Goal: Task Accomplishment & Management: Manage account settings

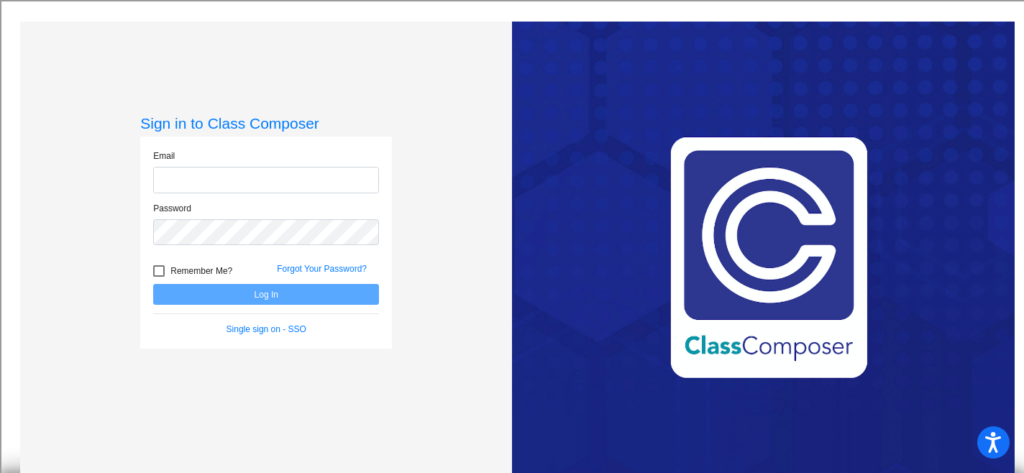
type input "[PERSON_NAME][EMAIL_ADDRESS][DOMAIN_NAME]"
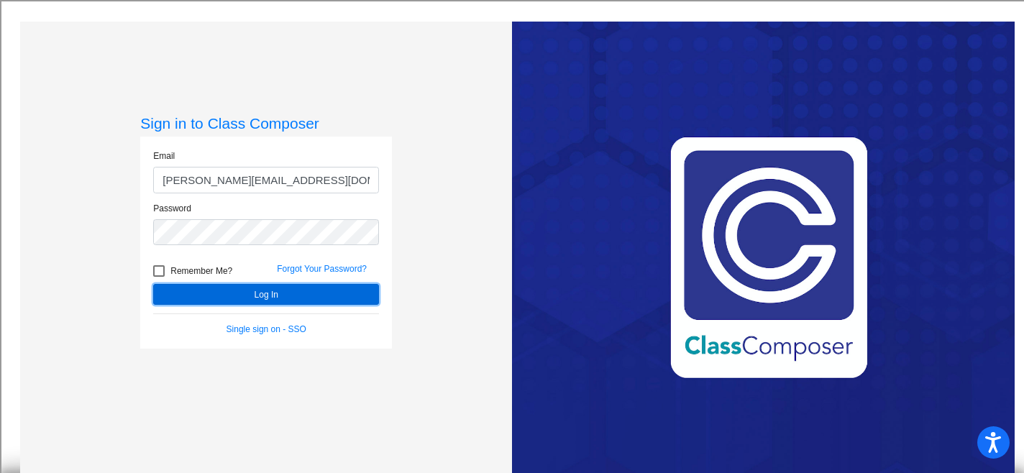
click at [326, 297] on button "Log In" at bounding box center [266, 294] width 226 height 21
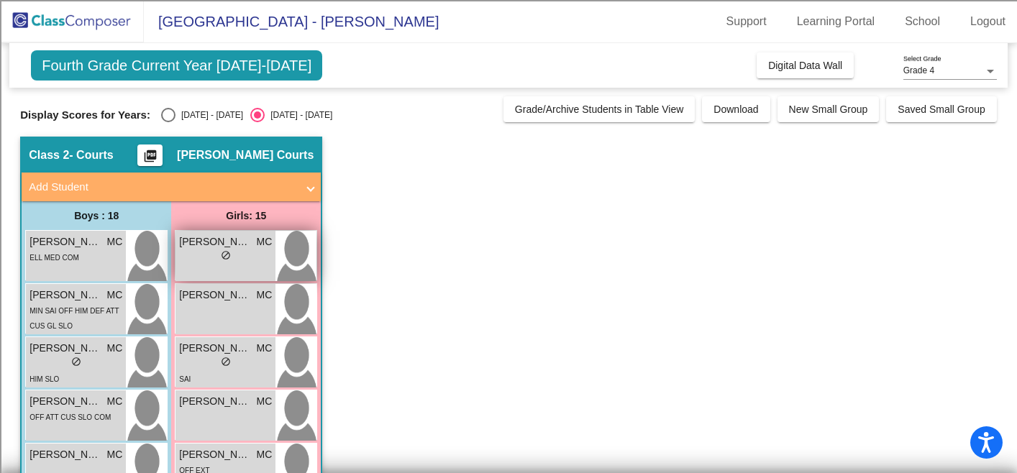
click at [210, 264] on div "lock do_not_disturb_alt" at bounding box center [225, 257] width 93 height 15
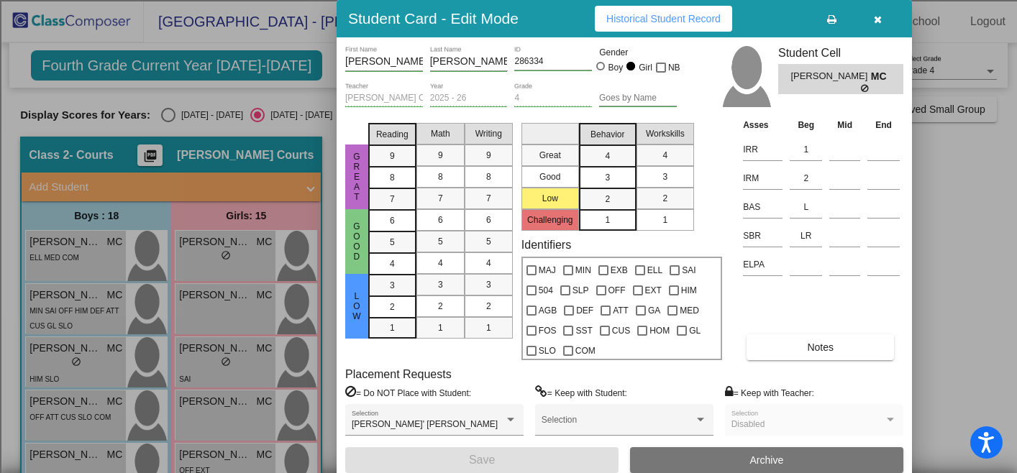
click at [874, 17] on icon "button" at bounding box center [878, 19] width 8 height 10
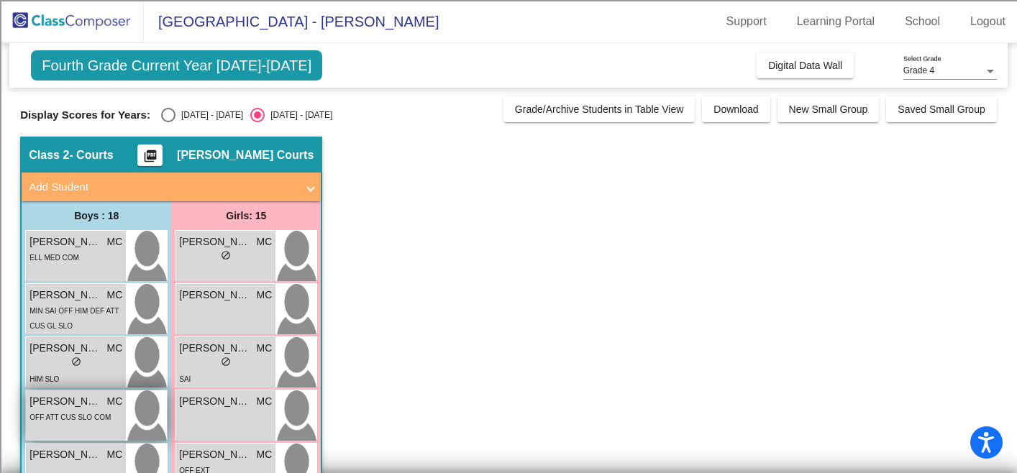
click at [79, 425] on div "[PERSON_NAME] MC lock do_not_disturb_alt OFF ATT CUS SLO COM" at bounding box center [76, 415] width 100 height 50
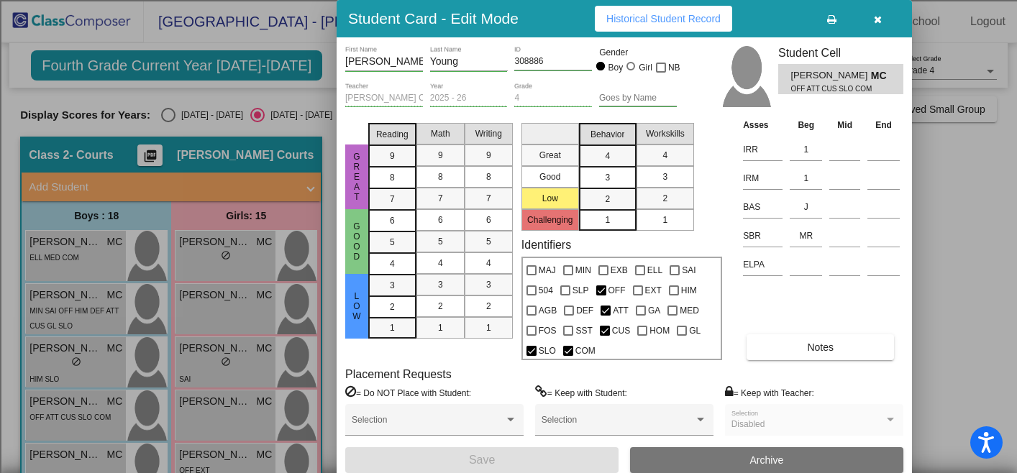
click at [879, 19] on icon "button" at bounding box center [878, 19] width 8 height 10
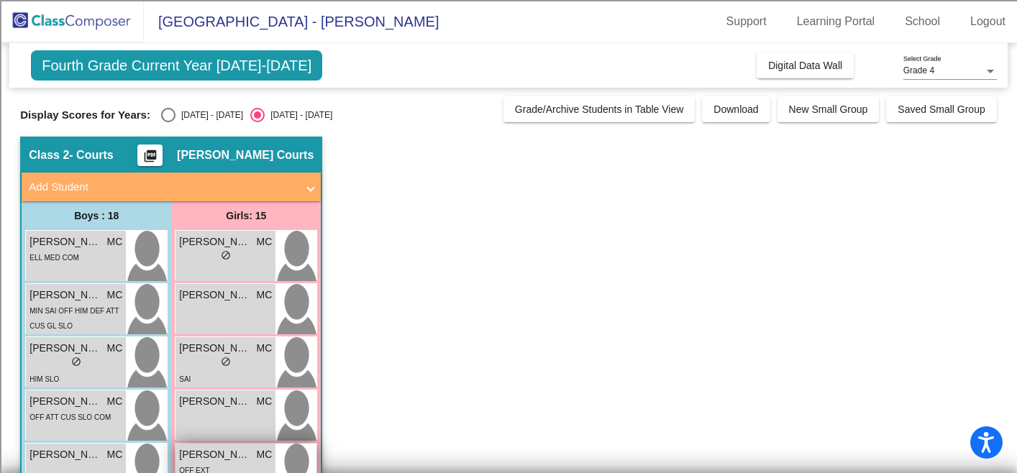
click at [242, 449] on span "[PERSON_NAME]" at bounding box center [215, 454] width 72 height 15
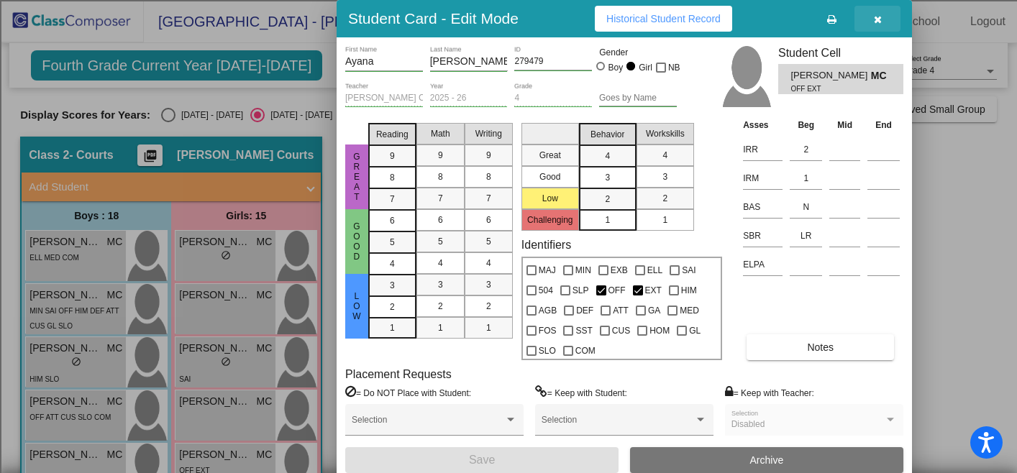
click at [876, 19] on icon "button" at bounding box center [878, 19] width 8 height 10
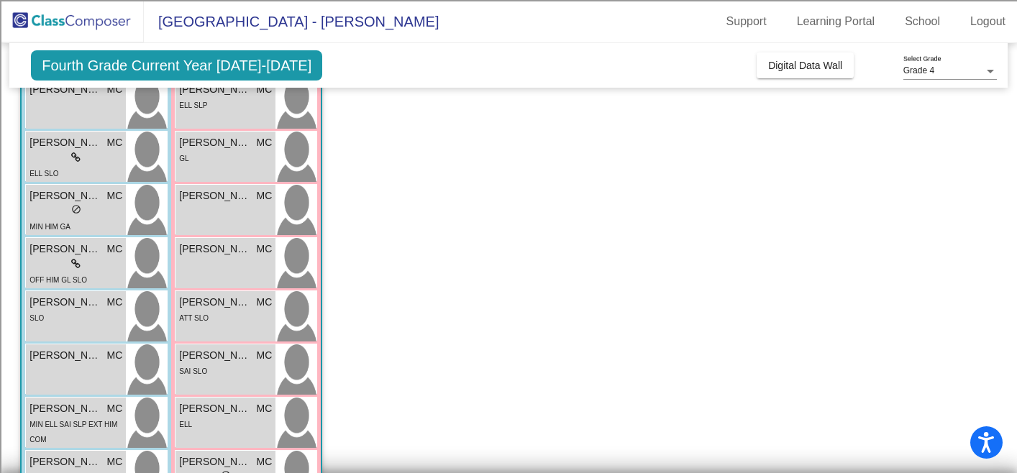
scroll to position [419, 0]
click at [226, 427] on div "ELL" at bounding box center [225, 423] width 93 height 15
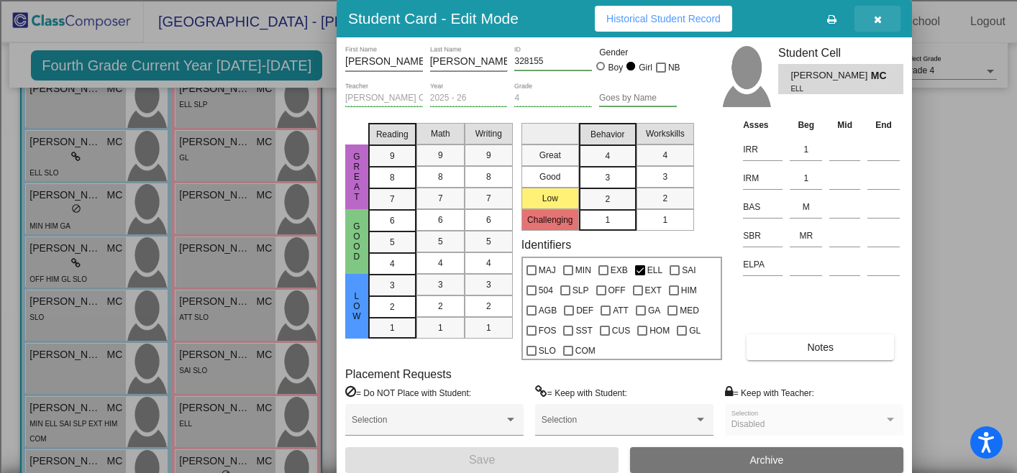
click at [882, 22] on button "button" at bounding box center [877, 19] width 46 height 26
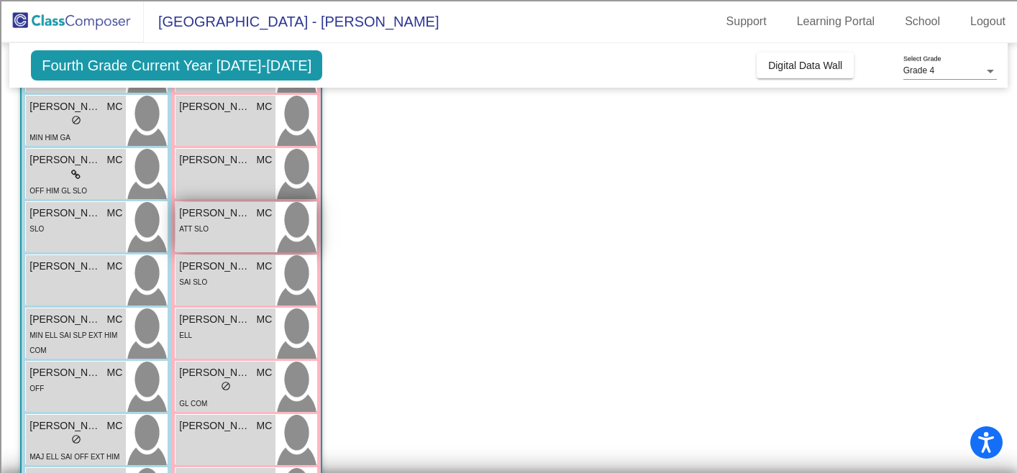
scroll to position [508, 0]
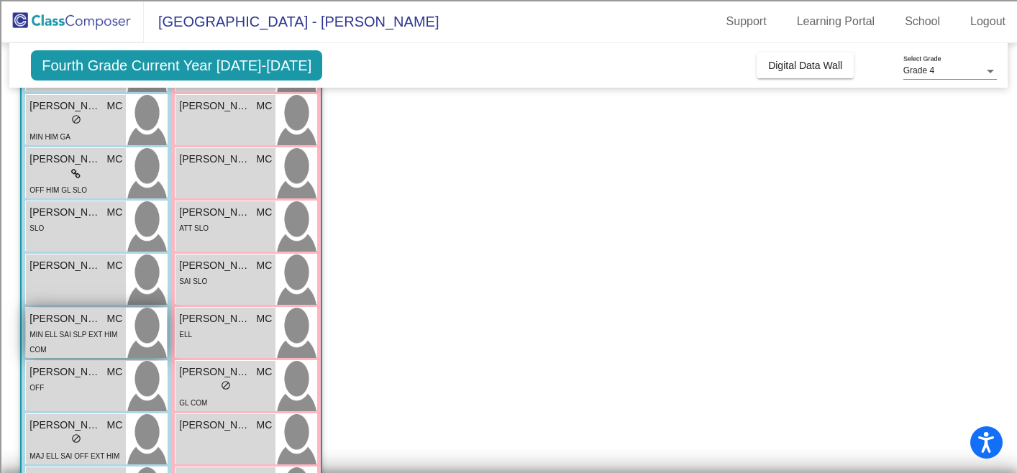
click at [86, 331] on span "MIN ELL SAI SLP EXT HIM COM" at bounding box center [73, 342] width 88 height 23
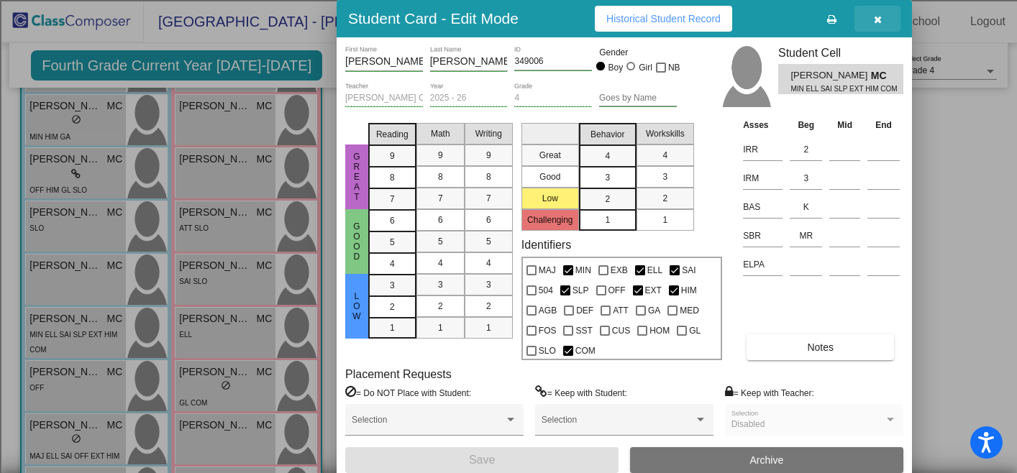
click at [883, 13] on button "button" at bounding box center [877, 19] width 46 height 26
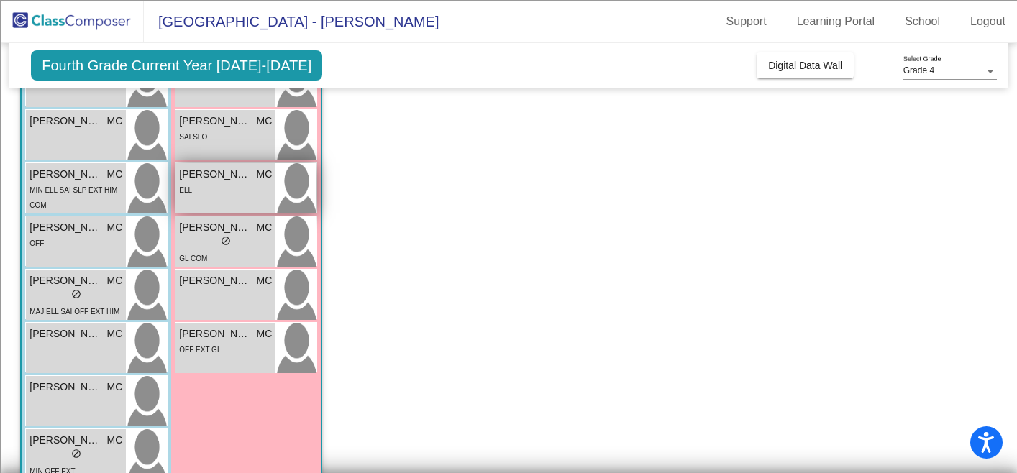
scroll to position [657, 0]
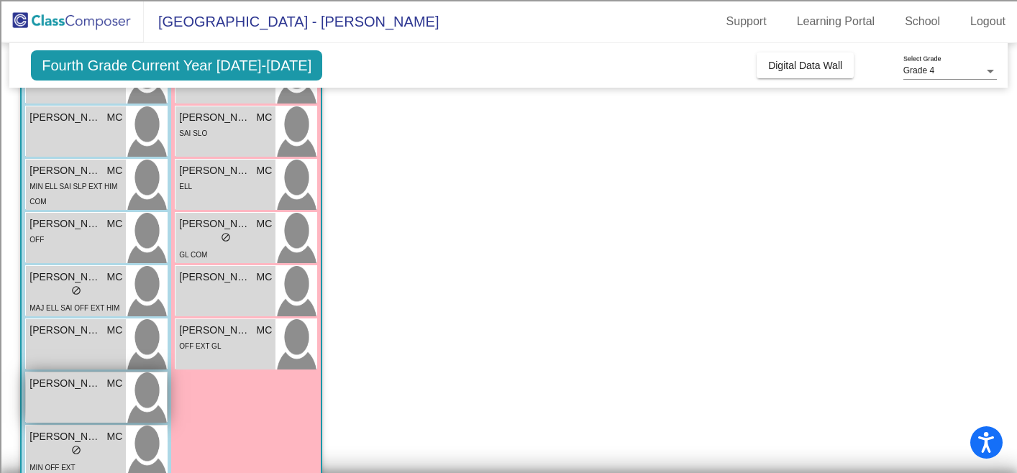
click at [79, 402] on div "[PERSON_NAME] MC lock do_not_disturb_alt" at bounding box center [76, 398] width 100 height 50
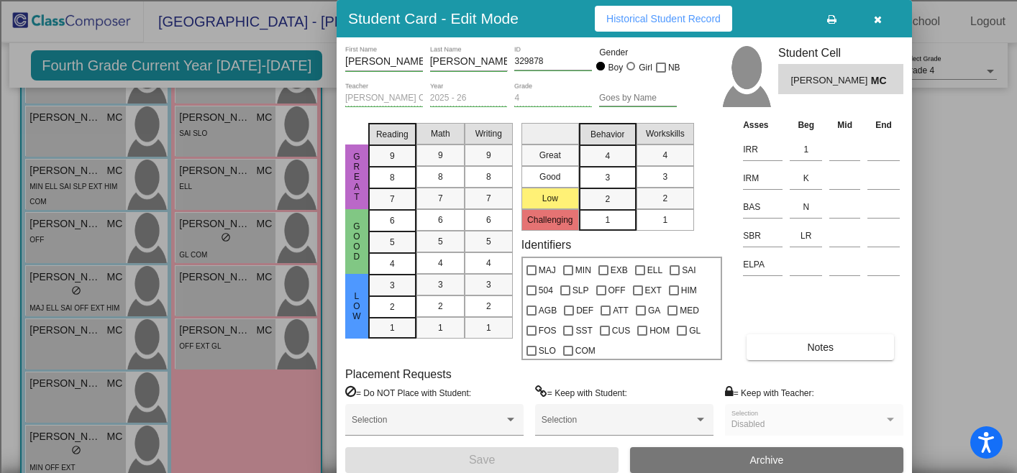
click at [878, 19] on icon "button" at bounding box center [878, 19] width 8 height 10
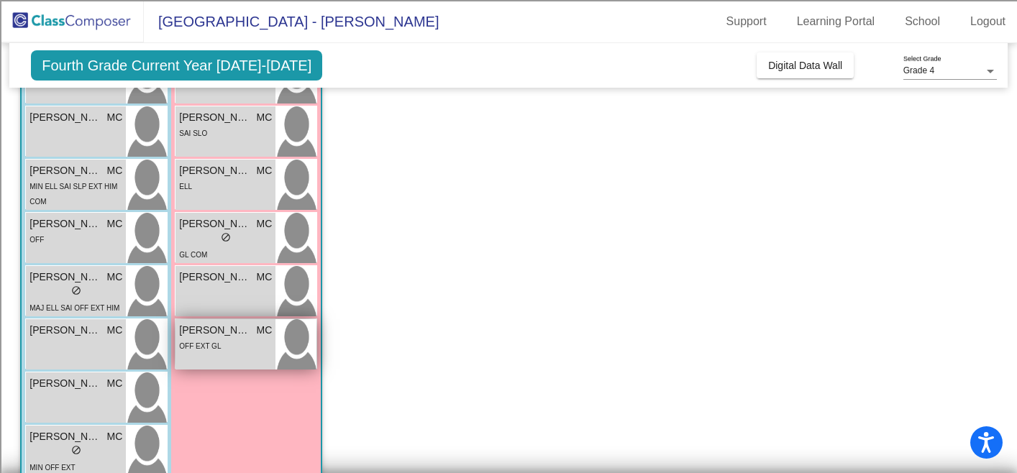
click at [247, 346] on div "OFF EXT GL" at bounding box center [225, 345] width 93 height 15
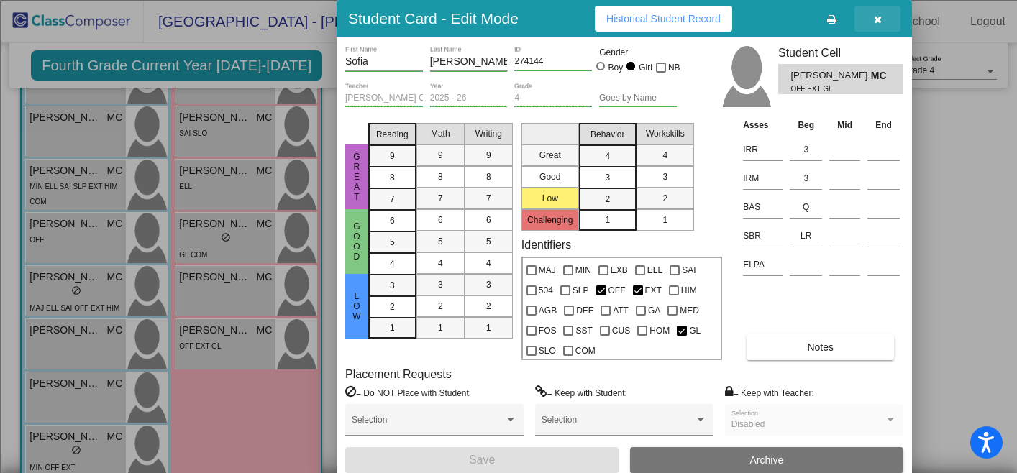
click at [879, 18] on icon "button" at bounding box center [878, 19] width 8 height 10
